Goal: Information Seeking & Learning: Learn about a topic

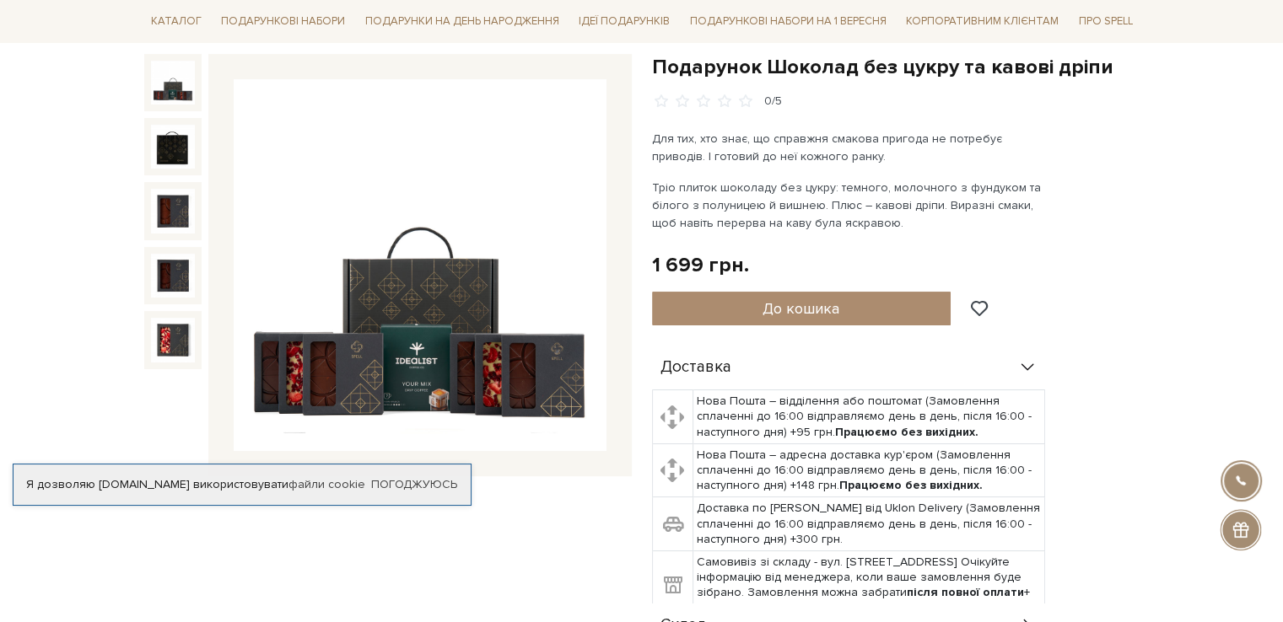
scroll to position [169, 0]
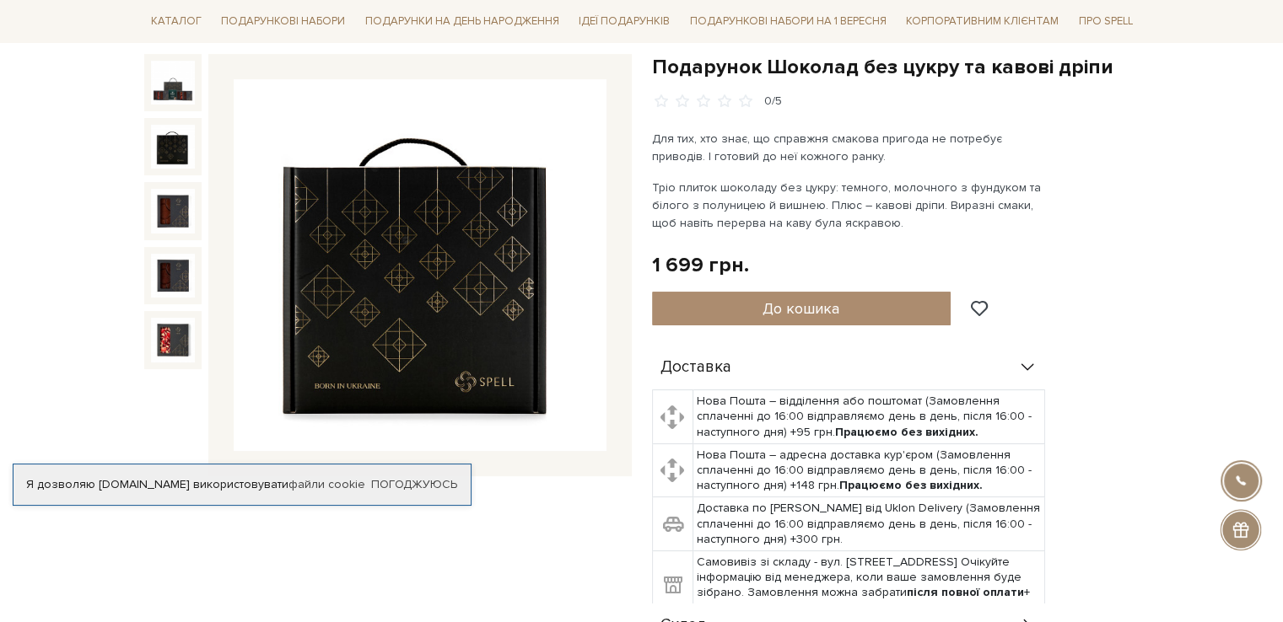
click at [188, 148] on img at bounding box center [173, 147] width 44 height 44
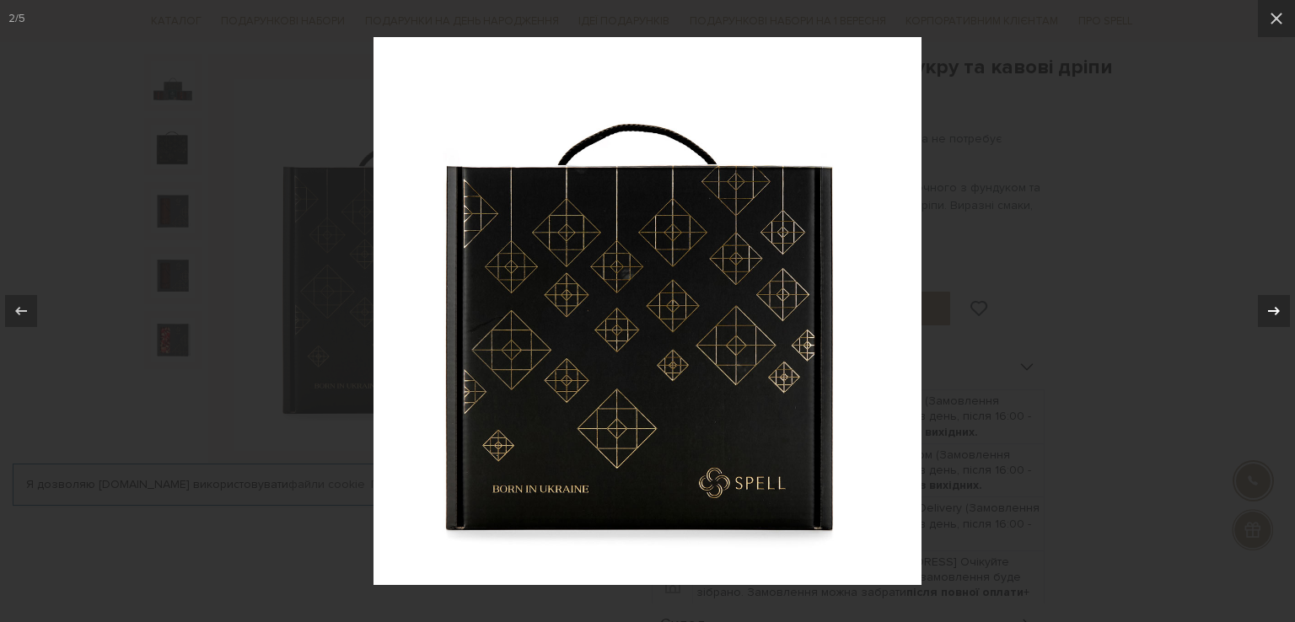
click at [1268, 298] on div at bounding box center [1274, 311] width 32 height 32
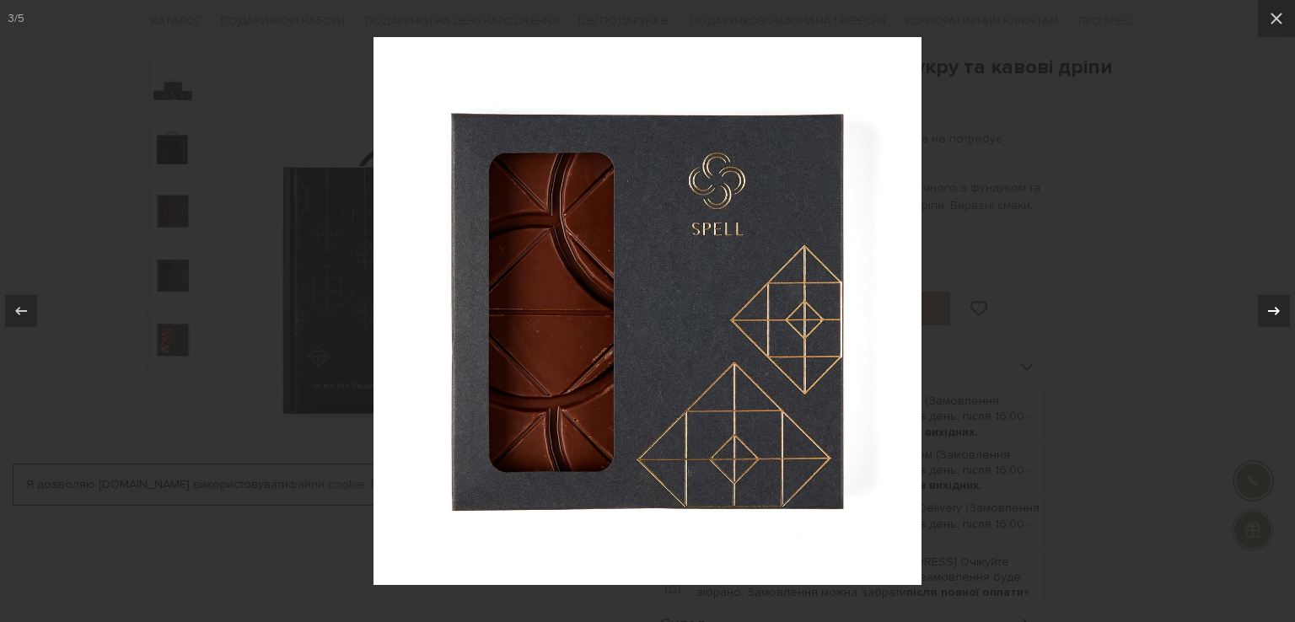
click at [1267, 296] on div at bounding box center [1274, 311] width 32 height 32
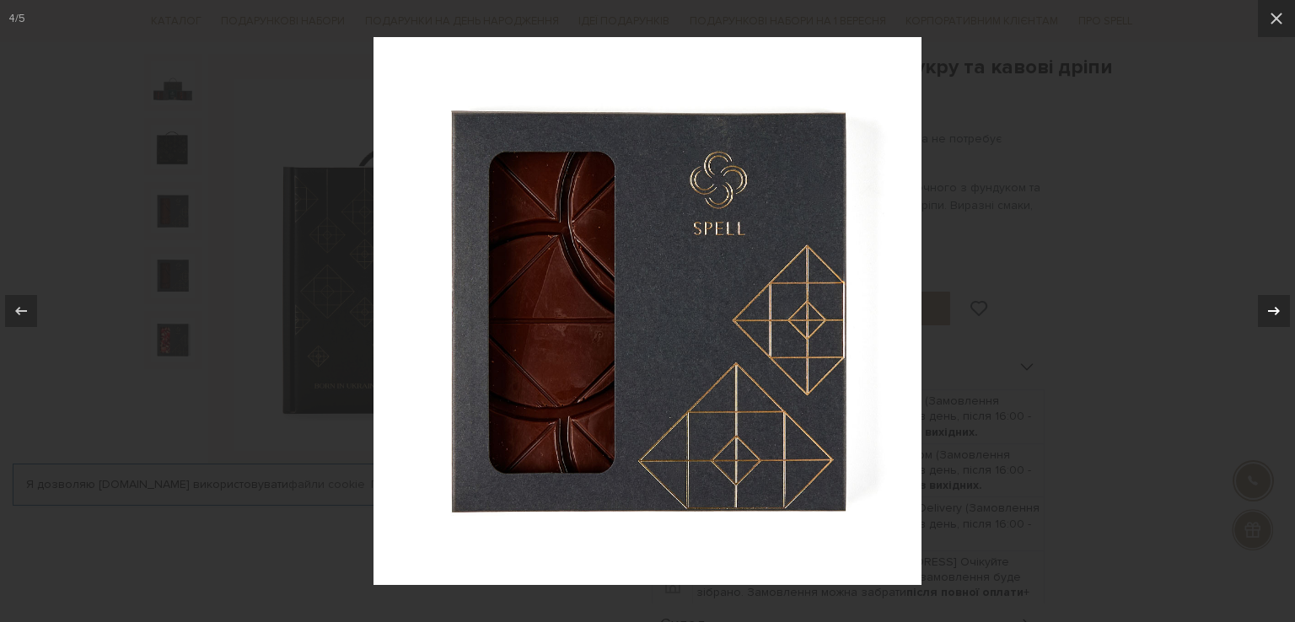
click at [1267, 296] on div at bounding box center [1274, 311] width 32 height 32
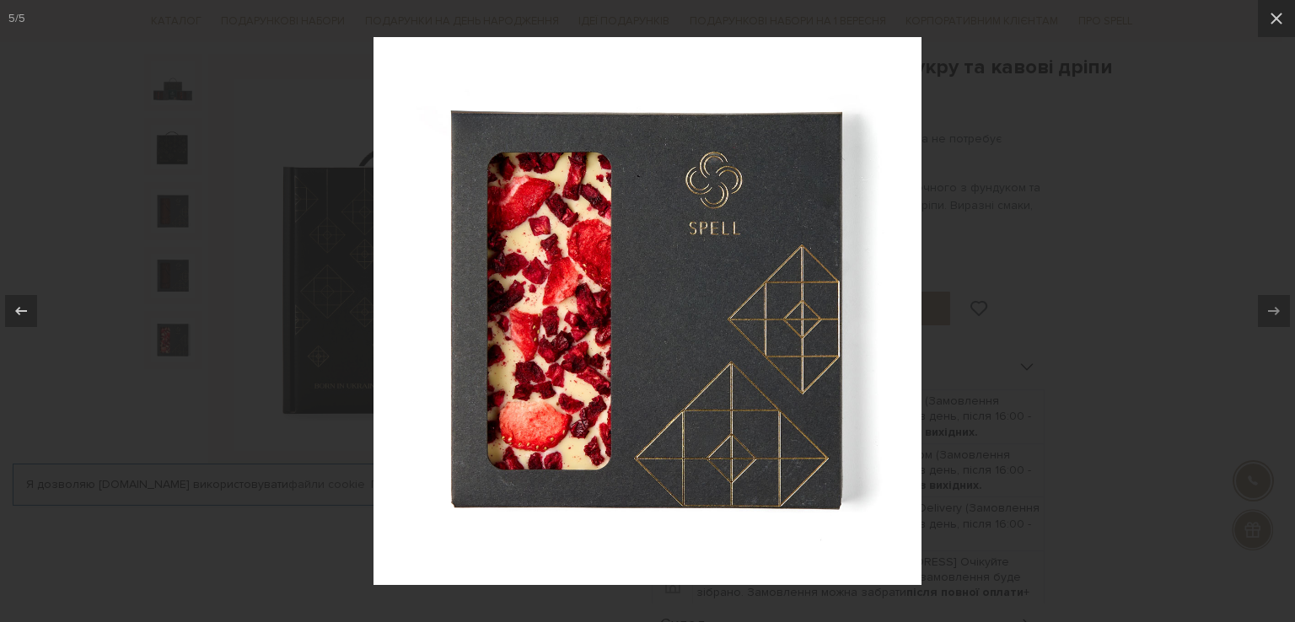
click at [1144, 250] on div at bounding box center [647, 311] width 1295 height 622
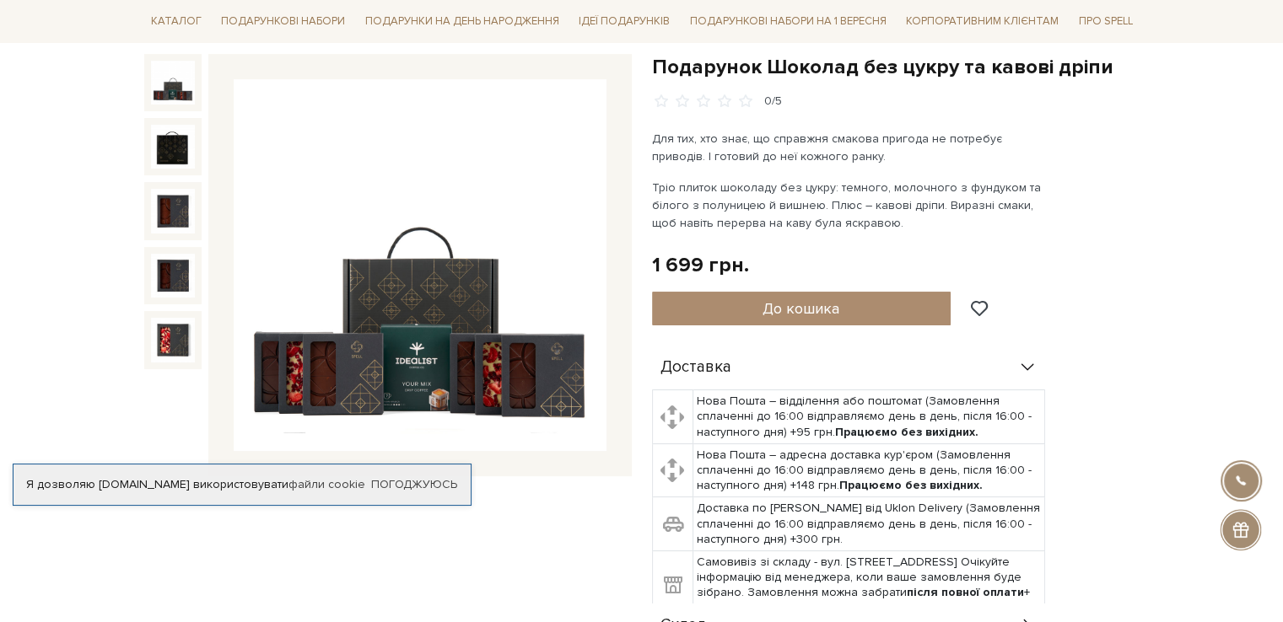
click at [175, 81] on img at bounding box center [173, 83] width 44 height 44
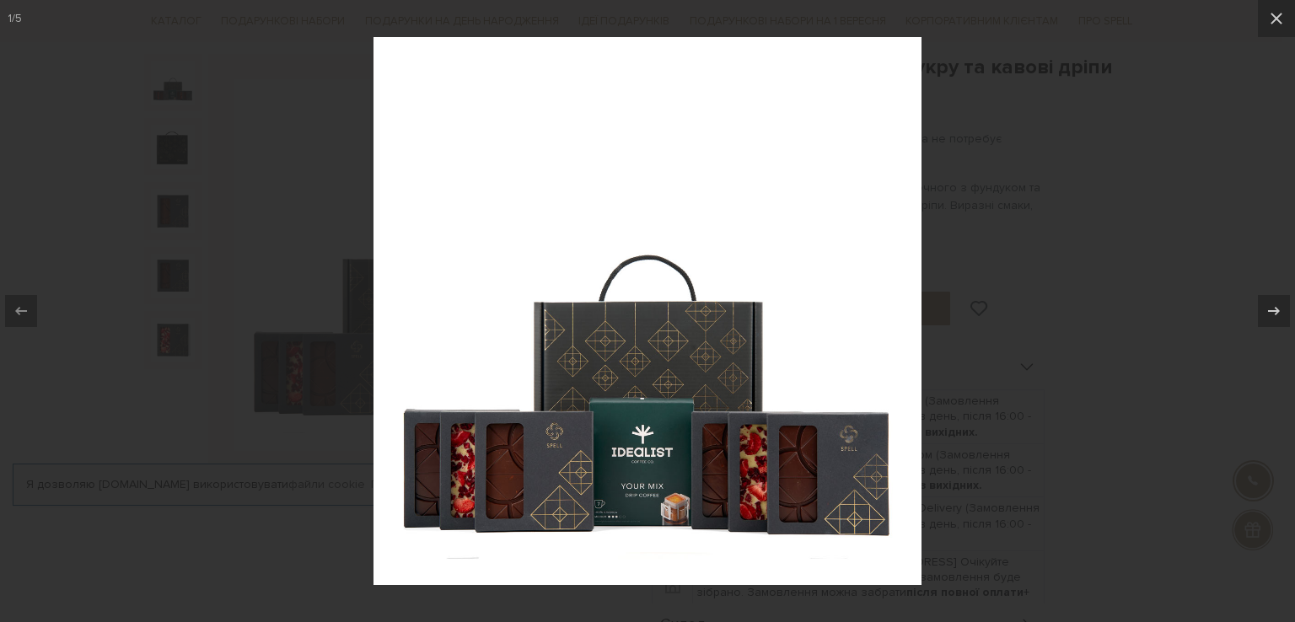
click at [562, 305] on img at bounding box center [648, 311] width 548 height 548
click at [676, 418] on img at bounding box center [648, 311] width 548 height 548
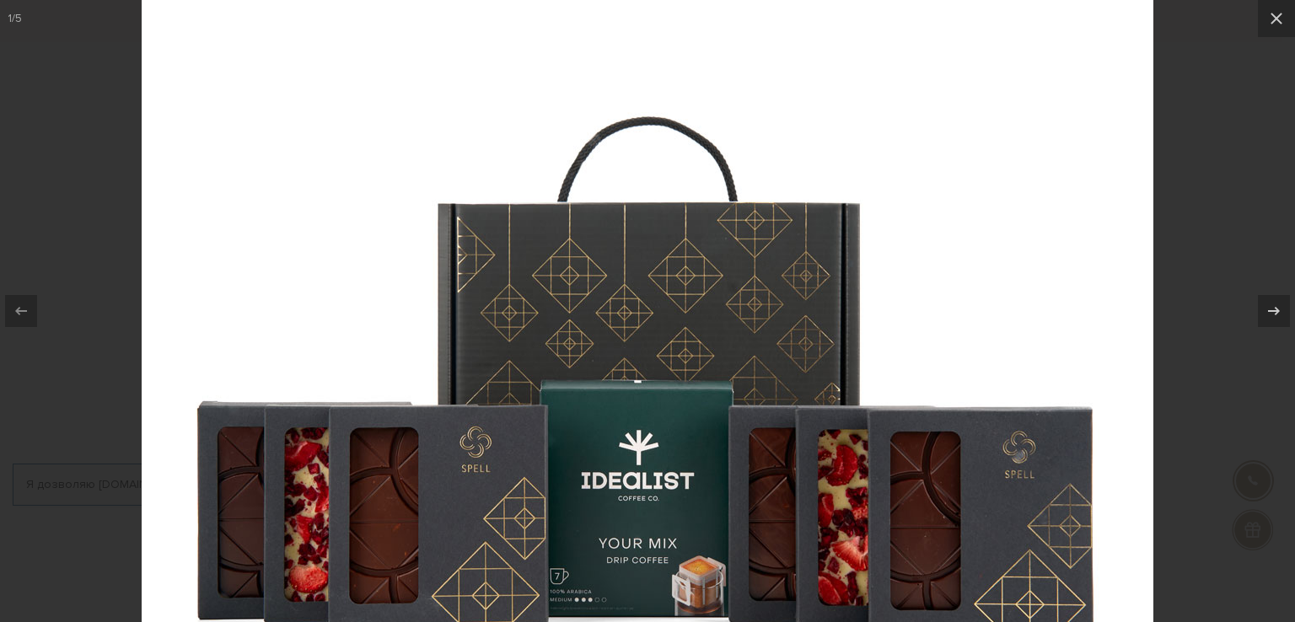
click at [1155, 68] on div at bounding box center [647, 311] width 1295 height 622
